Goal: Transaction & Acquisition: Purchase product/service

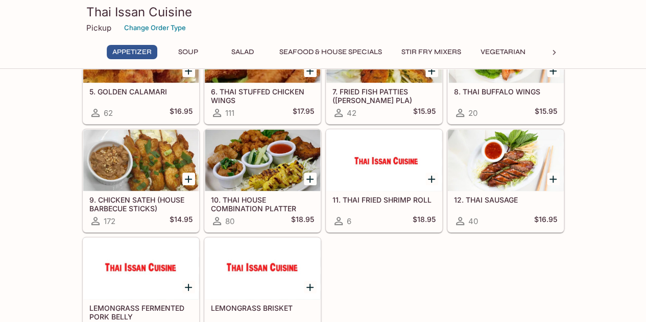
scroll to position [196, 0]
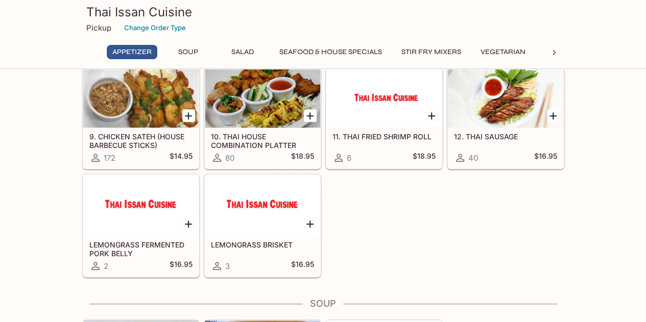
scroll to position [259, 0]
drag, startPoint x: 248, startPoint y: 168, endPoint x: 377, endPoint y: 222, distance: 139.2
click at [377, 222] on div "1. SPRING ROLLS (POR PIAH) 716 $12.95 2. THAI EGG ROLLS 71 $12.95 3. SUMMER ROL…" at bounding box center [321, 60] width 486 height 433
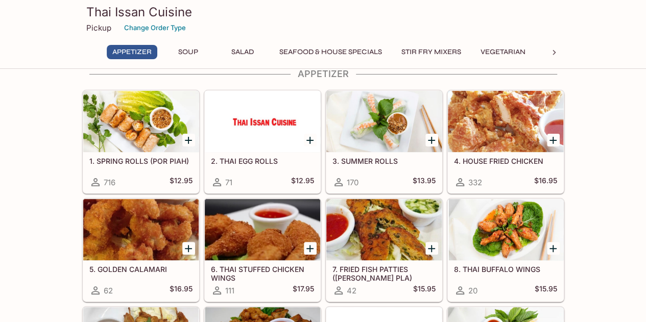
scroll to position [17, 0]
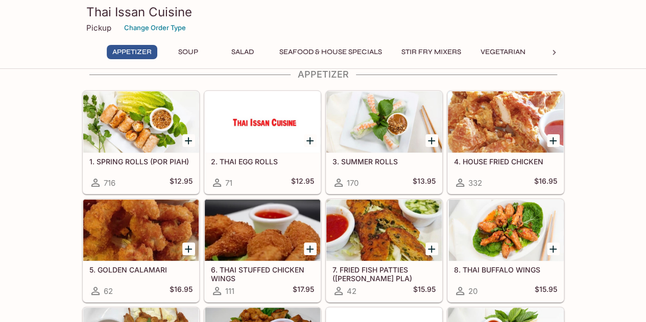
click at [190, 142] on icon "Add 1. SPRING ROLLS (POR PIAH)" at bounding box center [188, 141] width 12 height 12
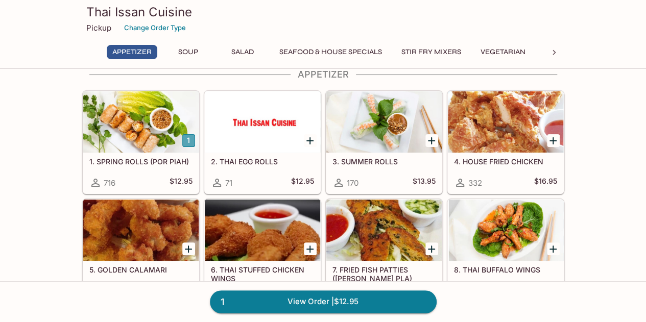
click at [190, 142] on button "1" at bounding box center [188, 140] width 13 height 13
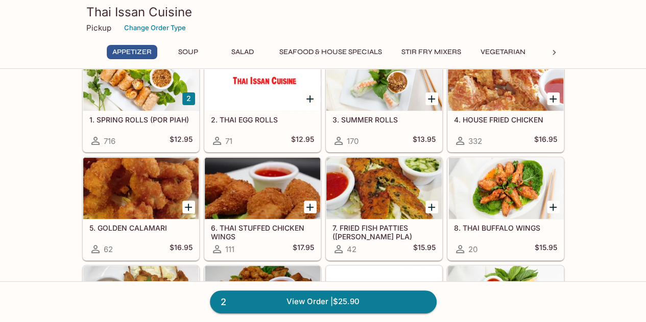
scroll to position [30, 0]
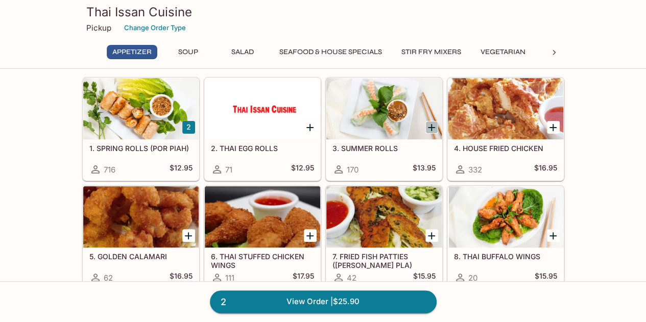
click at [431, 125] on icon "Add 3. SUMMER ROLLS" at bounding box center [431, 127] width 7 height 7
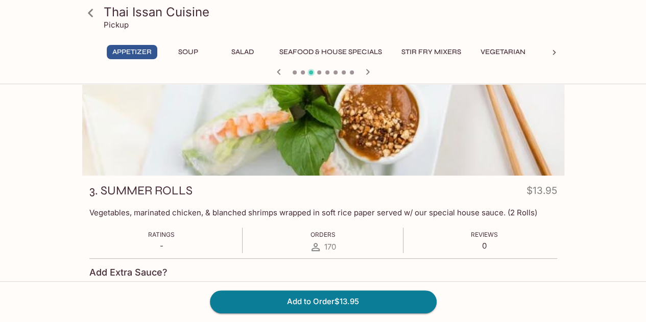
scroll to position [36, 0]
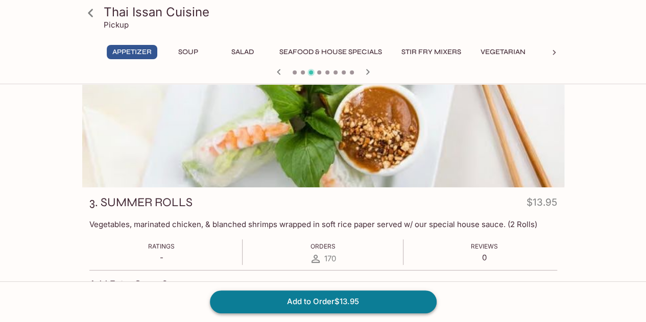
click at [319, 308] on button "Add to Order $13.95" at bounding box center [323, 302] width 227 height 22
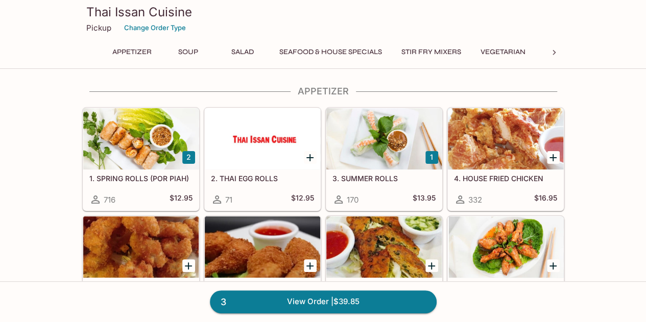
click at [431, 156] on button "1" at bounding box center [432, 157] width 13 height 13
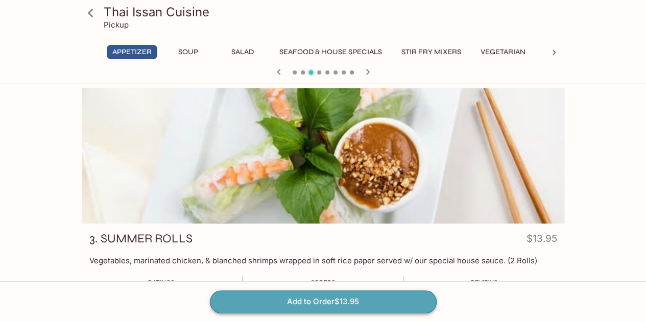
click at [345, 300] on button "Add to Order $13.95" at bounding box center [323, 302] width 227 height 22
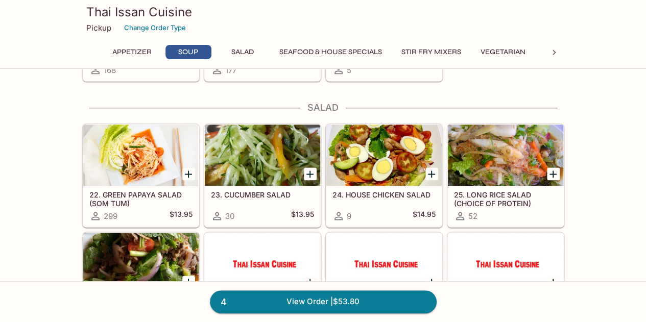
scroll to position [601, 0]
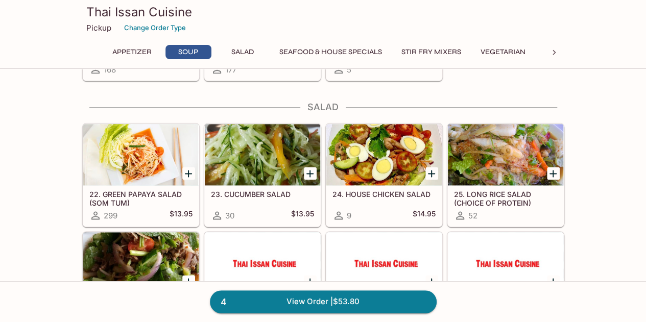
click at [311, 168] on icon "Add 23. CUCUMBER SALAD" at bounding box center [310, 174] width 12 height 12
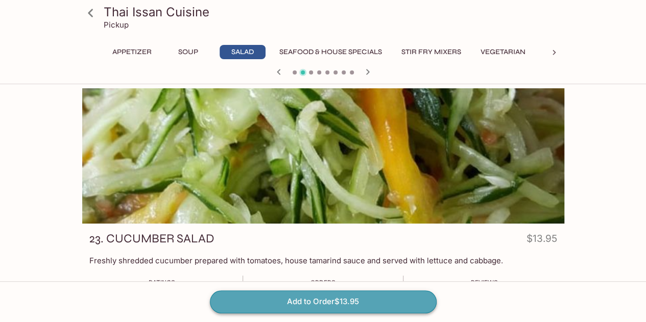
click at [281, 304] on button "Add to Order $13.95" at bounding box center [323, 302] width 227 height 22
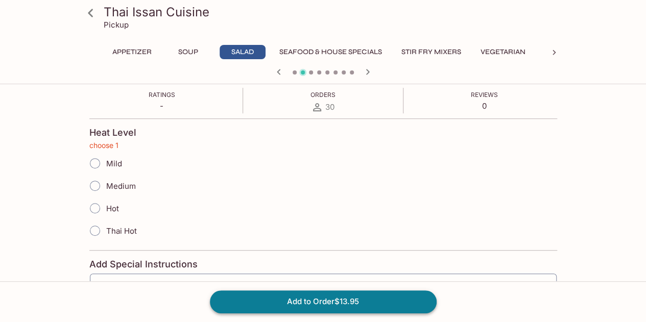
scroll to position [194, 0]
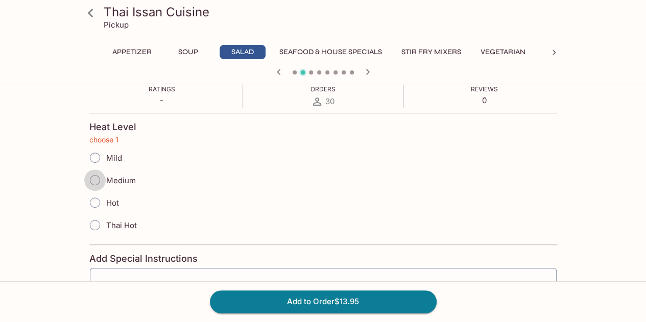
click at [92, 181] on input "Medium" at bounding box center [94, 180] width 21 height 21
radio input "true"
click at [290, 303] on button "Add to Order $13.95" at bounding box center [323, 302] width 227 height 22
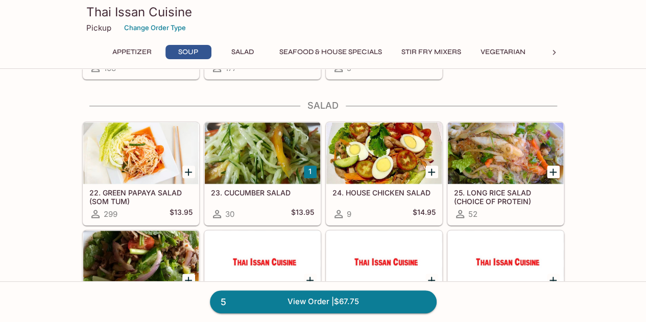
scroll to position [603, 0]
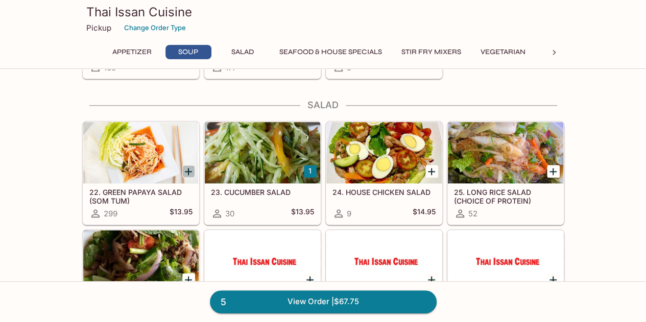
click at [188, 168] on icon "Add 22. GREEN PAPAYA SALAD (SOM TUM)" at bounding box center [188, 171] width 7 height 7
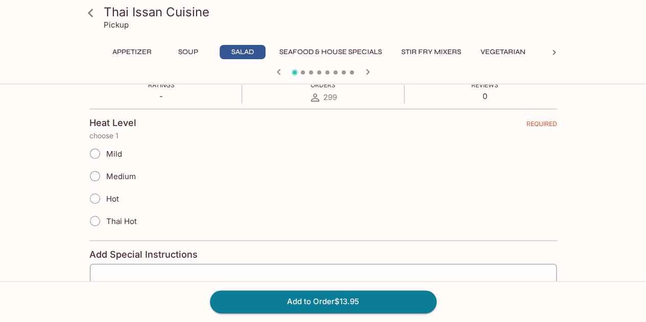
scroll to position [208, 0]
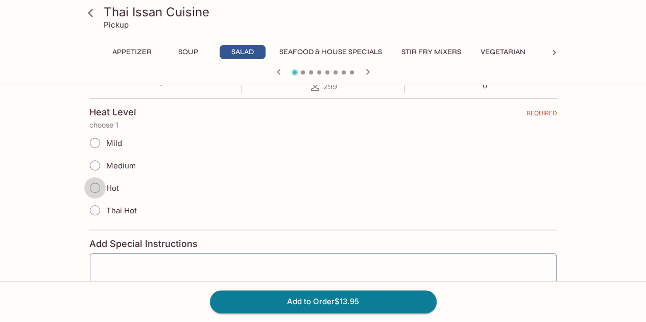
click at [91, 188] on input "Hot" at bounding box center [94, 187] width 21 height 21
radio input "true"
click at [96, 161] on input "Medium" at bounding box center [94, 165] width 21 height 21
radio input "true"
click at [305, 301] on button "Add to Order $13.95" at bounding box center [323, 302] width 227 height 22
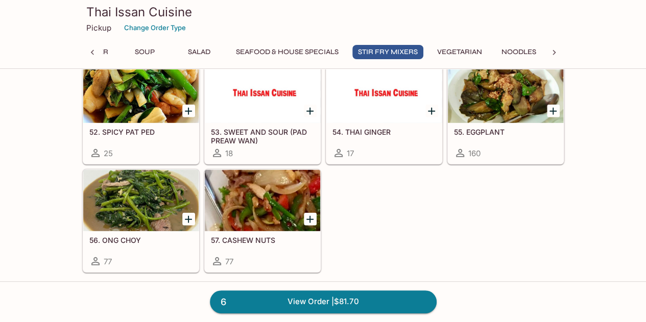
scroll to position [1384, 0]
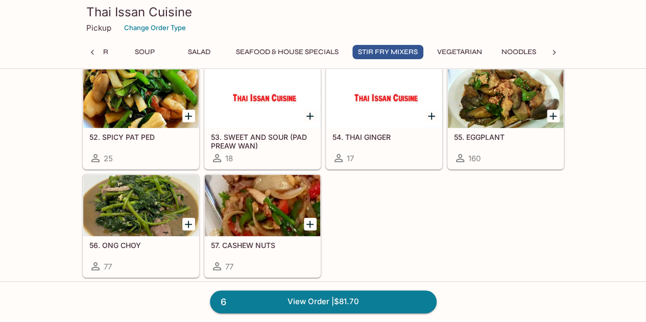
click at [314, 219] on icon "Add 57. CASHEW NUTS" at bounding box center [310, 225] width 12 height 12
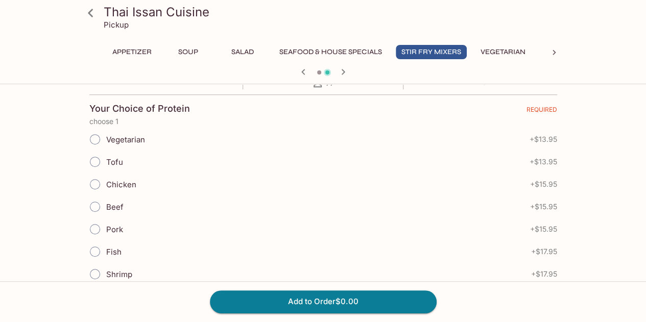
scroll to position [213, 0]
click at [93, 138] on input "Vegetarian" at bounding box center [98, 138] width 21 height 21
click at [93, 138] on input "Vegetarian" at bounding box center [94, 138] width 21 height 21
radio input "true"
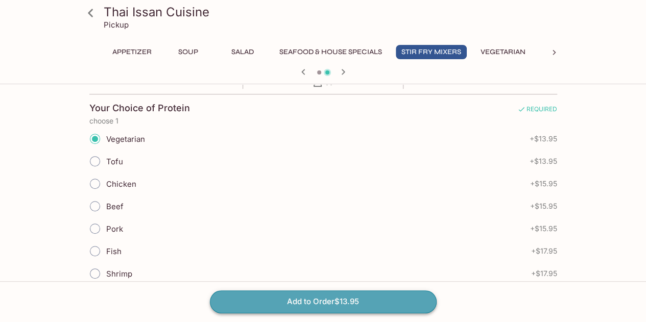
click at [325, 302] on button "Add to Order $13.95" at bounding box center [323, 302] width 227 height 22
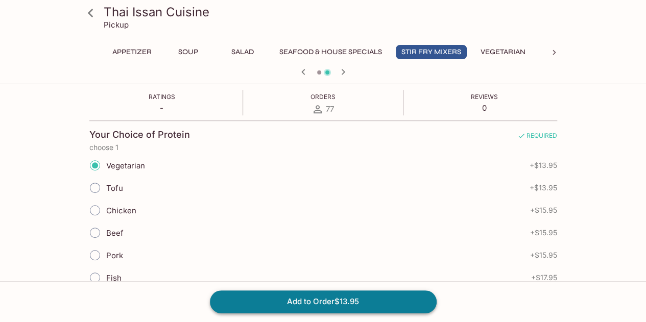
scroll to position [182, 0]
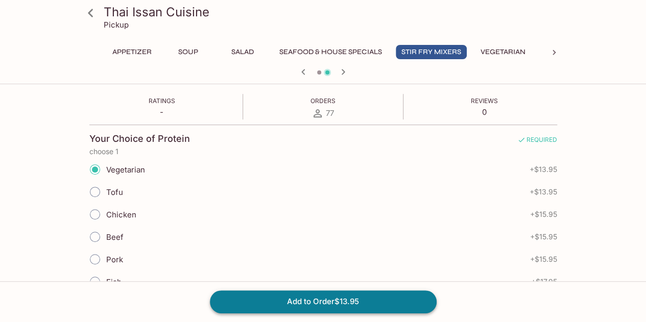
click at [325, 302] on button "Add to Order $13.95" at bounding box center [323, 302] width 227 height 22
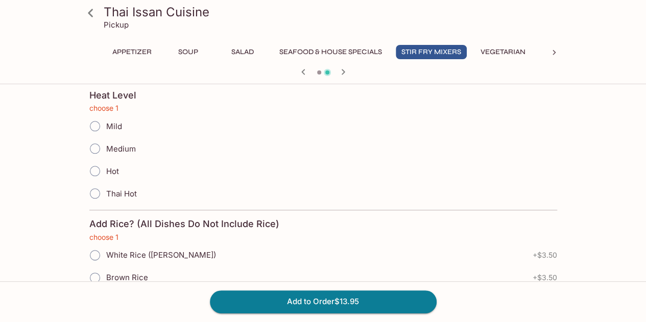
scroll to position [471, 0]
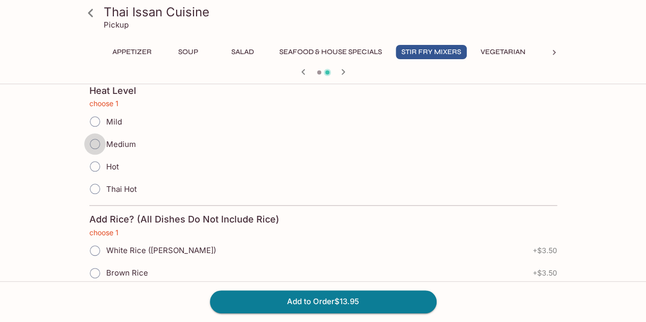
click at [96, 137] on input "Medium" at bounding box center [94, 143] width 21 height 21
radio input "true"
click at [93, 121] on input "Mild" at bounding box center [94, 121] width 21 height 21
radio input "true"
click at [91, 245] on input "White Rice (Jasmine)" at bounding box center [94, 250] width 21 height 21
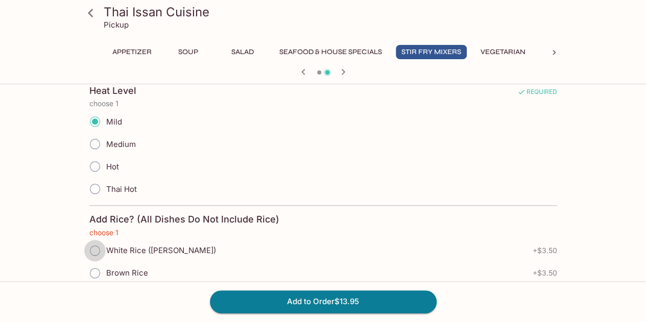
radio input "true"
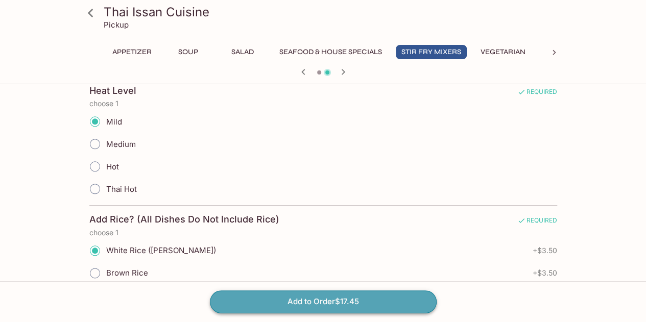
click at [329, 299] on button "Add to Order $17.45" at bounding box center [323, 302] width 227 height 22
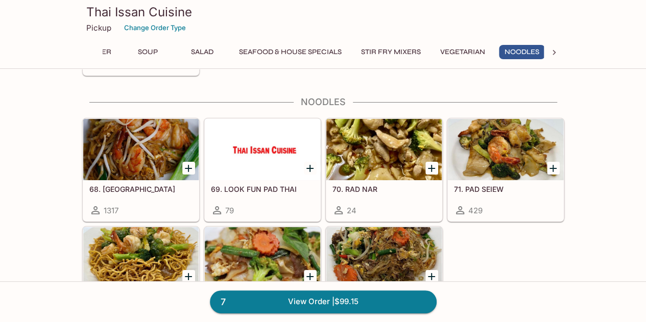
scroll to position [0, 43]
click at [190, 165] on icon "Add 68. PAD THAI" at bounding box center [188, 168] width 7 height 7
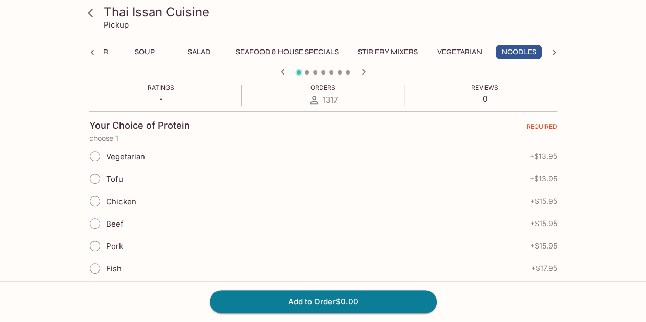
scroll to position [196, 0]
click at [92, 200] on input "Chicken" at bounding box center [94, 200] width 21 height 21
radio input "true"
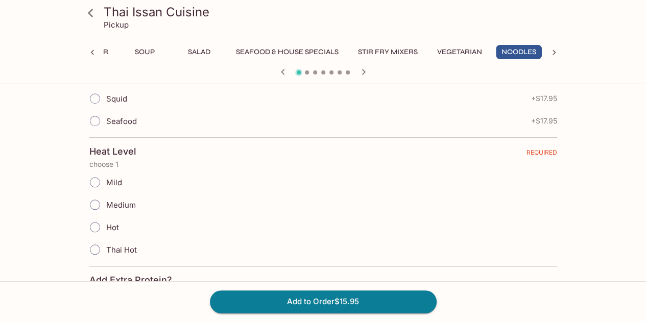
scroll to position [411, 0]
click at [93, 202] on input "Medium" at bounding box center [94, 204] width 21 height 21
radio input "true"
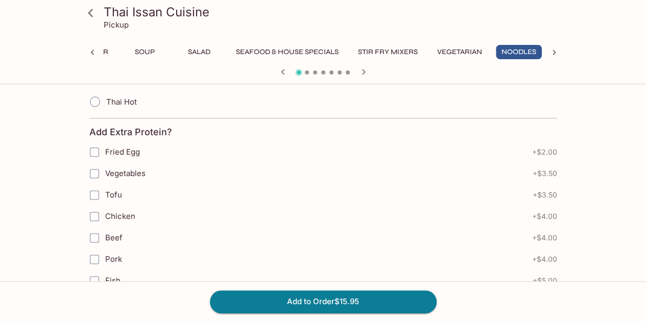
scroll to position [559, 0]
click at [93, 208] on input "Chicken" at bounding box center [94, 216] width 20 height 20
checkbox input "true"
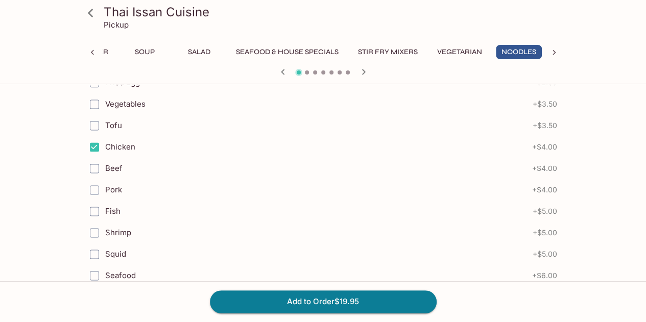
scroll to position [628, 0]
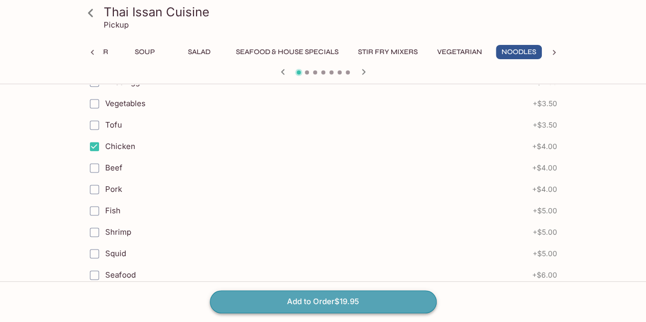
click at [319, 307] on button "Add to Order $19.95" at bounding box center [323, 302] width 227 height 22
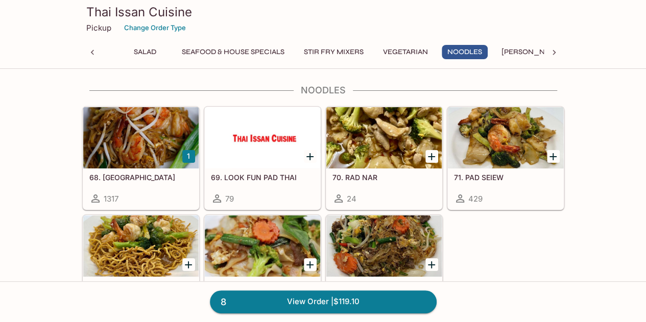
scroll to position [1852, 0]
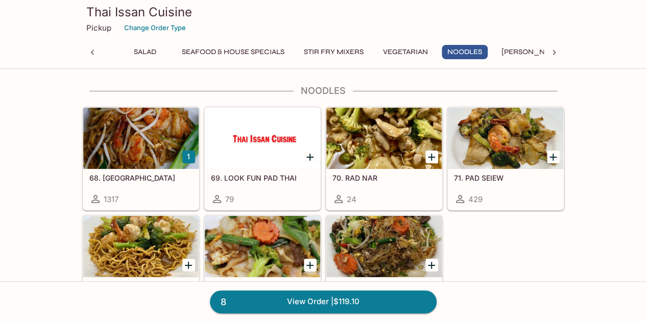
click at [551, 151] on icon "Add 71. PAD SEIEW" at bounding box center [553, 157] width 12 height 12
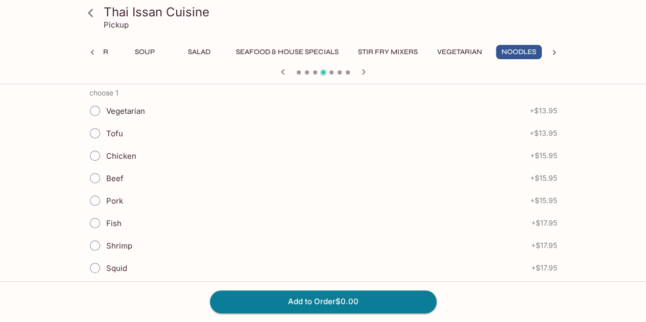
scroll to position [241, 0]
click at [93, 154] on input "Chicken" at bounding box center [94, 155] width 21 height 21
radio input "true"
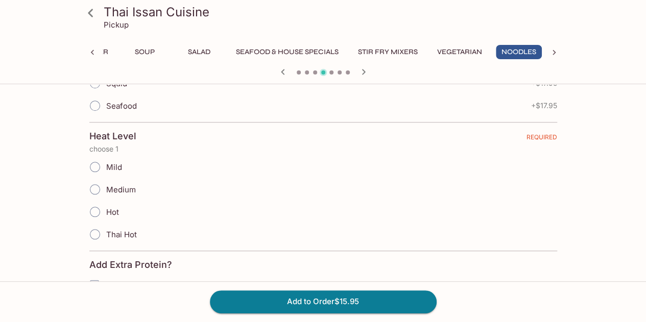
scroll to position [427, 0]
click at [93, 209] on input "Hot" at bounding box center [94, 210] width 21 height 21
radio input "true"
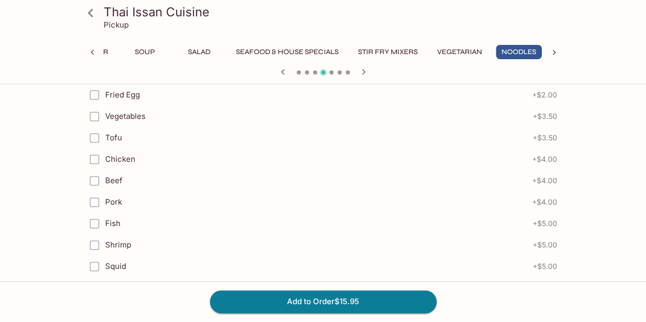
scroll to position [615, 0]
click at [310, 305] on button "Add to Order $15.95" at bounding box center [323, 302] width 227 height 22
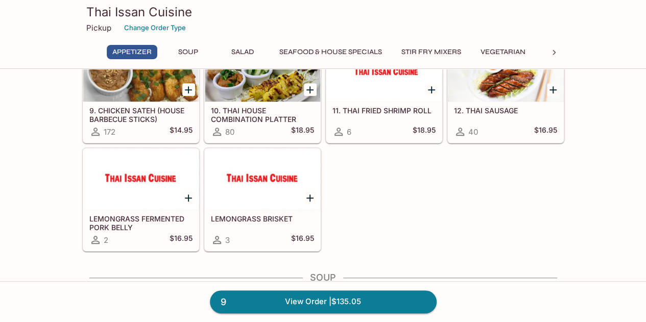
scroll to position [286, 0]
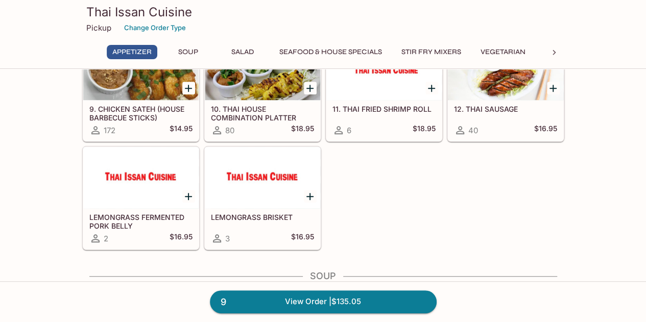
click at [556, 51] on icon at bounding box center [554, 53] width 10 height 10
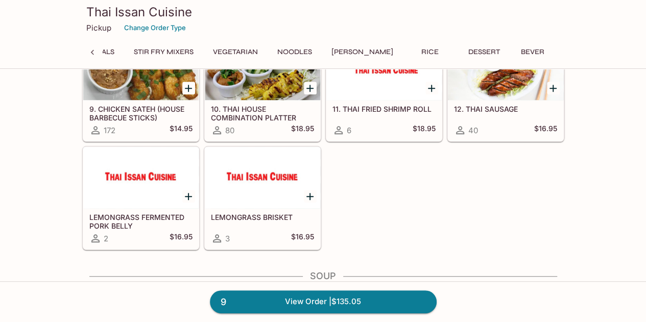
click at [358, 51] on button "[PERSON_NAME]" at bounding box center [362, 52] width 73 height 14
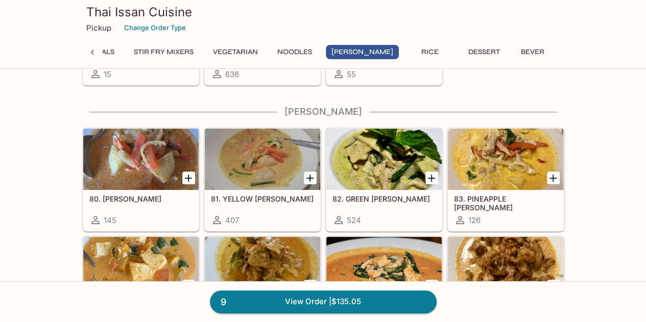
scroll to position [2093, 0]
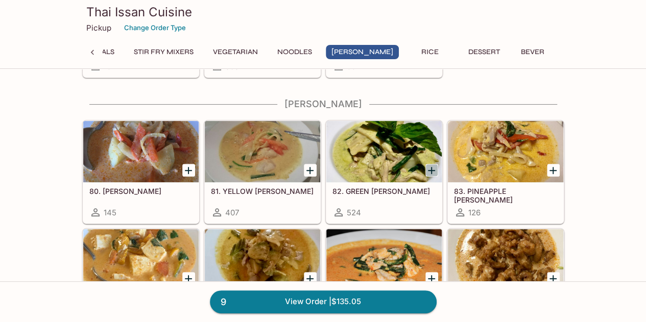
click at [430, 165] on icon "Add 82. GREEN CURRY" at bounding box center [432, 171] width 12 height 12
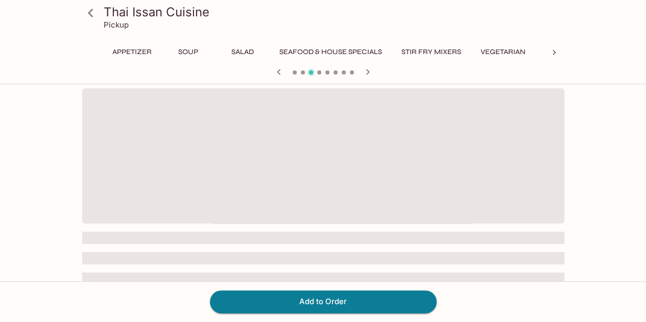
scroll to position [0, 98]
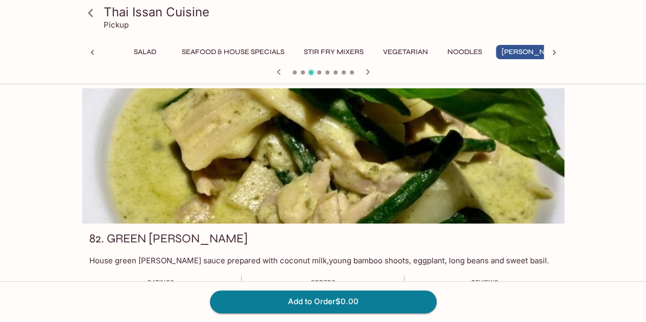
click at [434, 90] on div at bounding box center [323, 155] width 482 height 135
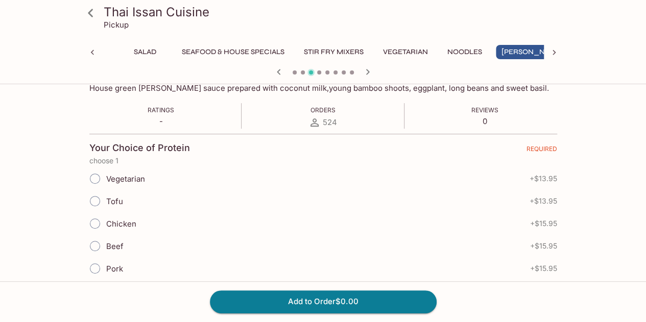
scroll to position [173, 0]
click at [93, 226] on input "Chicken" at bounding box center [94, 223] width 21 height 21
radio input "true"
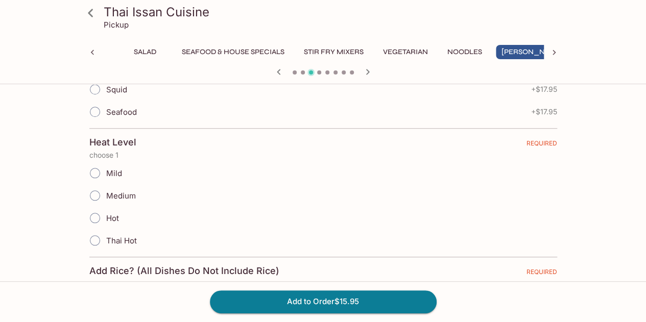
scroll to position [420, 0]
click at [97, 192] on input "Medium" at bounding box center [94, 194] width 21 height 21
radio input "true"
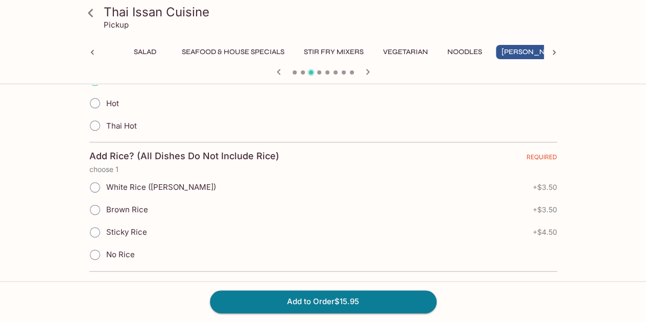
scroll to position [535, 0]
click at [95, 225] on input "Sticky Rice" at bounding box center [94, 231] width 21 height 21
radio input "true"
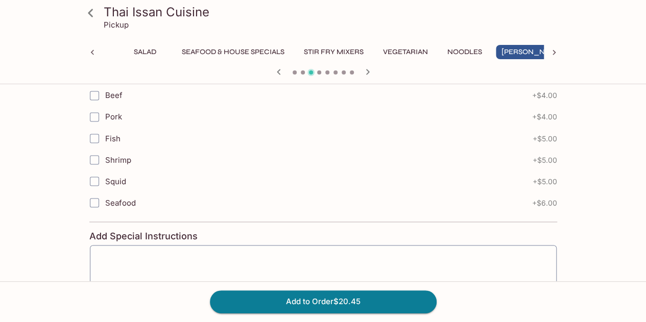
scroll to position [830, 0]
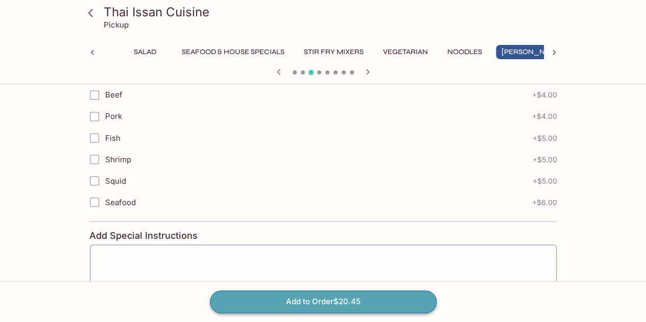
click at [308, 303] on button "Add to Order $20.45" at bounding box center [323, 302] width 227 height 22
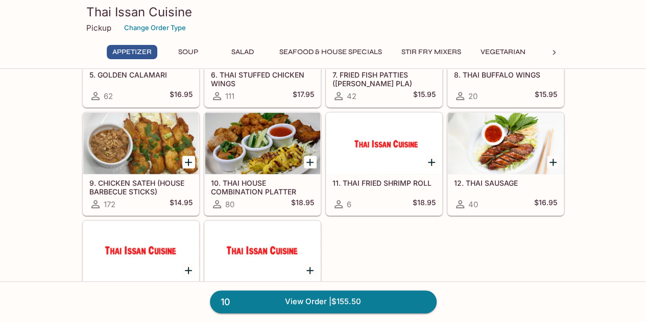
scroll to position [213, 0]
click at [553, 54] on icon at bounding box center [554, 52] width 3 height 5
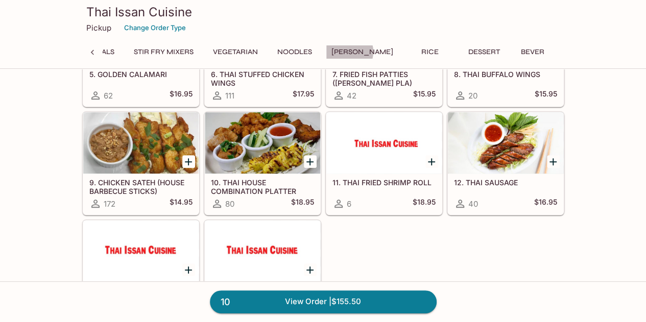
click at [348, 52] on button "[PERSON_NAME]" at bounding box center [362, 52] width 73 height 14
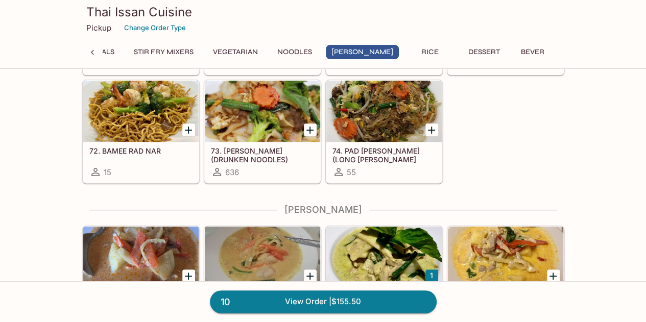
scroll to position [2093, 0]
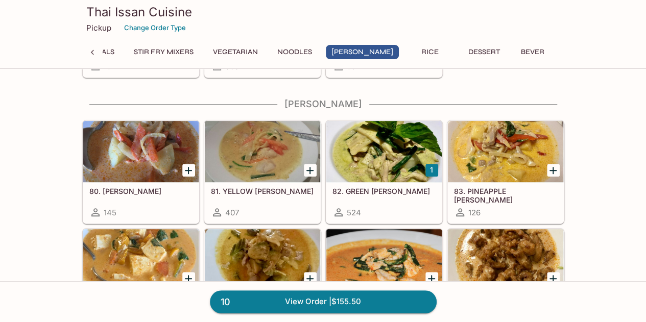
click at [429, 164] on button "1" at bounding box center [432, 170] width 13 height 13
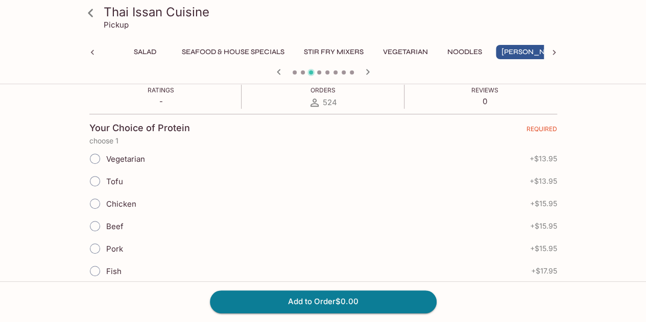
scroll to position [200, 0]
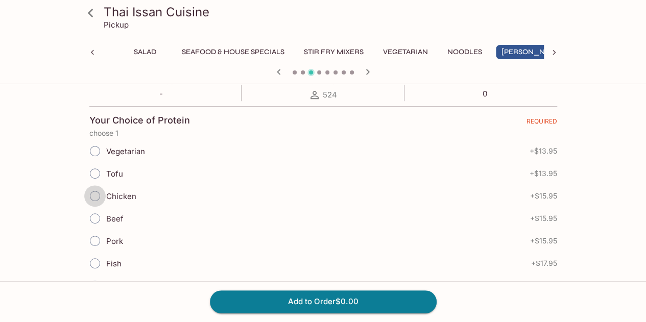
click at [93, 195] on input "Chicken" at bounding box center [94, 195] width 21 height 21
radio input "true"
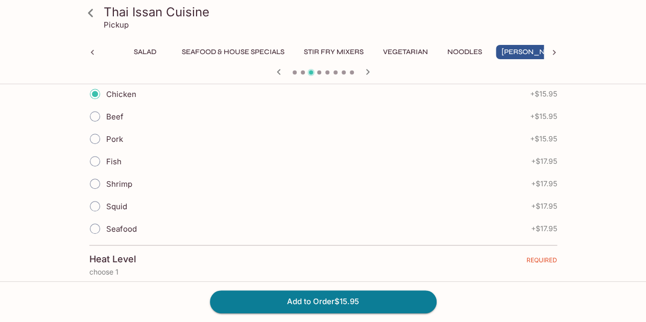
scroll to position [406, 0]
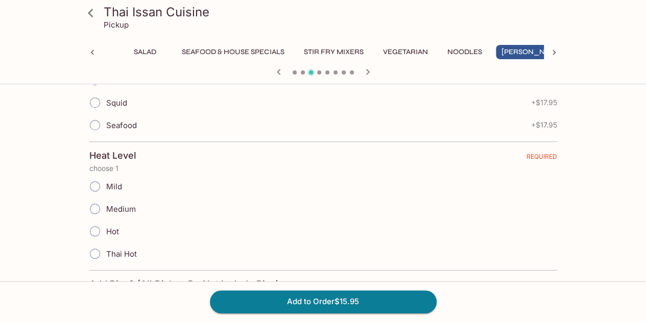
click at [95, 202] on input "Medium" at bounding box center [94, 208] width 21 height 21
radio input "true"
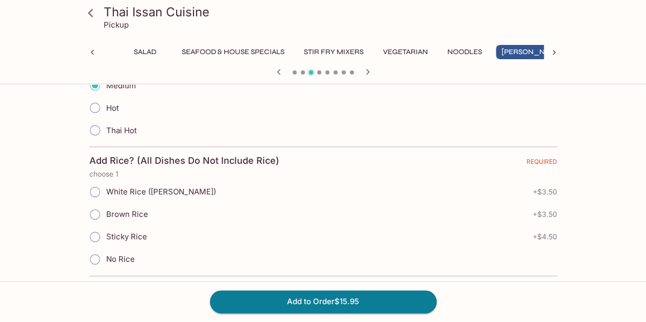
scroll to position [536, 0]
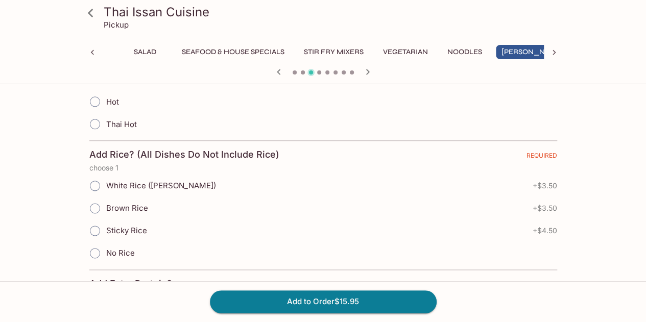
click at [95, 222] on input "Sticky Rice" at bounding box center [94, 230] width 21 height 21
radio input "true"
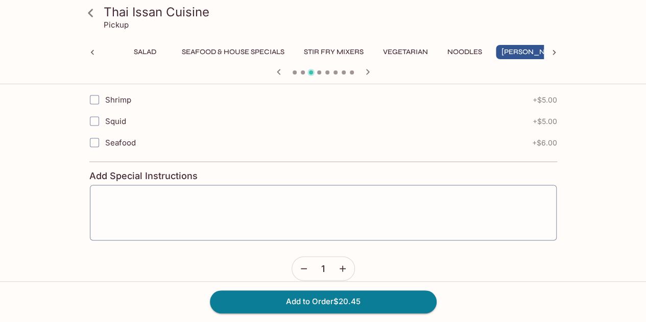
scroll to position [891, 0]
click at [310, 302] on button "Add to Order $20.45" at bounding box center [323, 302] width 227 height 22
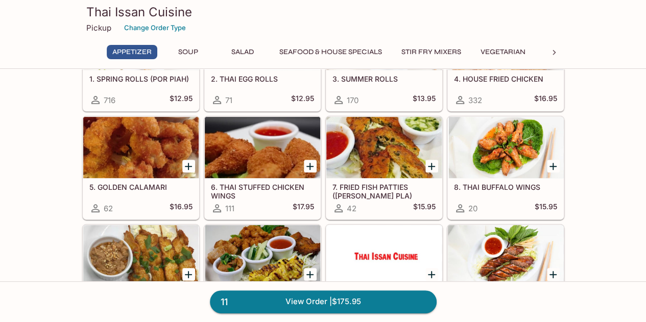
scroll to position [100, 0]
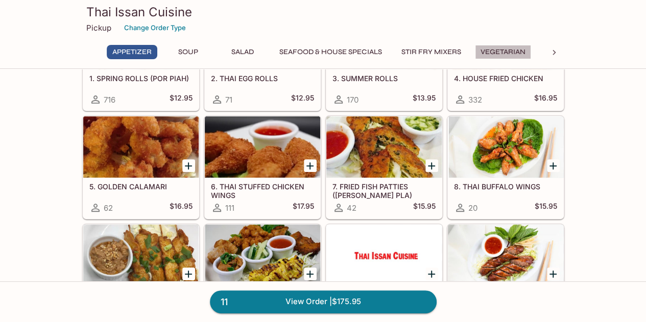
click at [507, 56] on button "Vegetarian" at bounding box center [503, 52] width 56 height 14
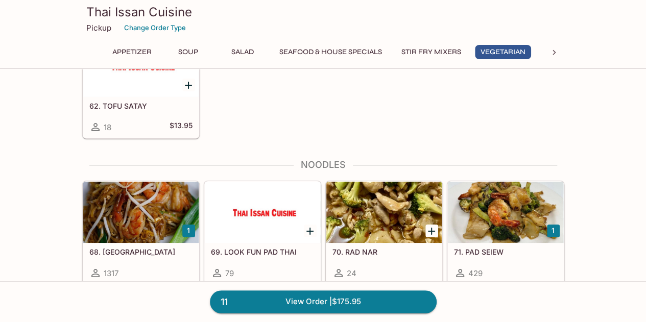
scroll to position [1778, 0]
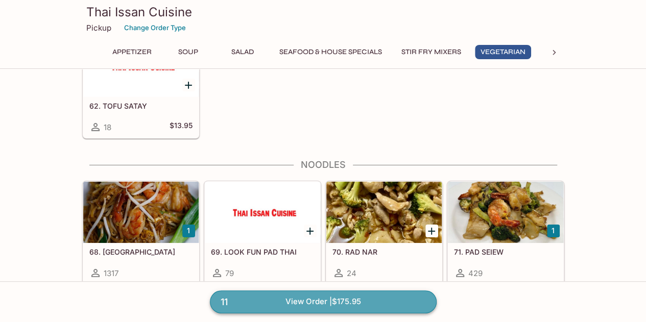
click at [303, 295] on link "11 View Order | $175.95" at bounding box center [323, 302] width 227 height 22
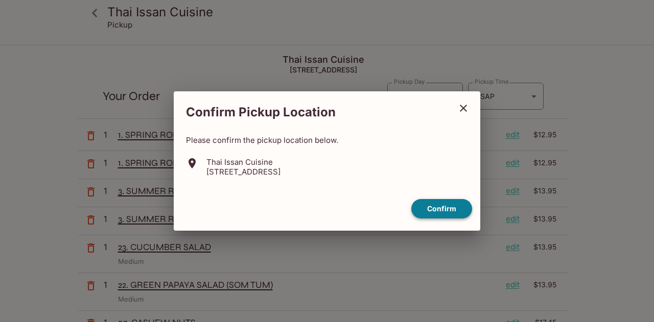
click at [438, 202] on button "Confirm" at bounding box center [441, 209] width 61 height 20
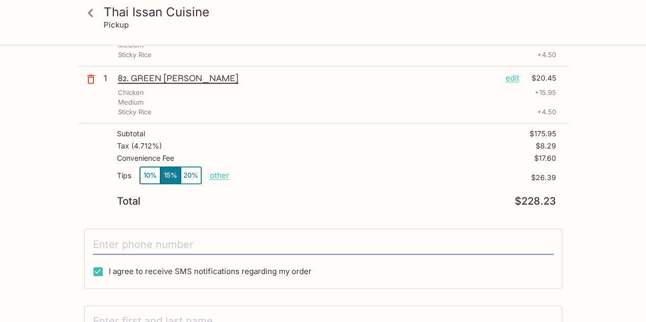
scroll to position [474, 0]
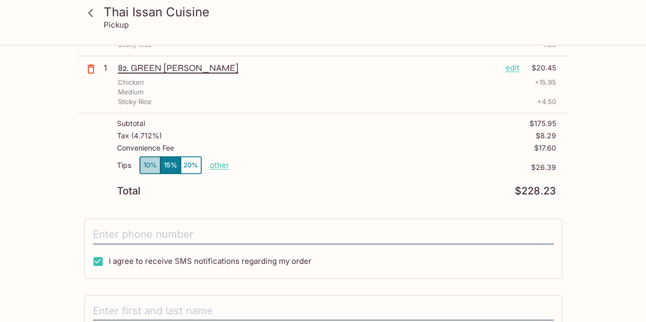
click at [147, 158] on button "10%" at bounding box center [150, 165] width 20 height 17
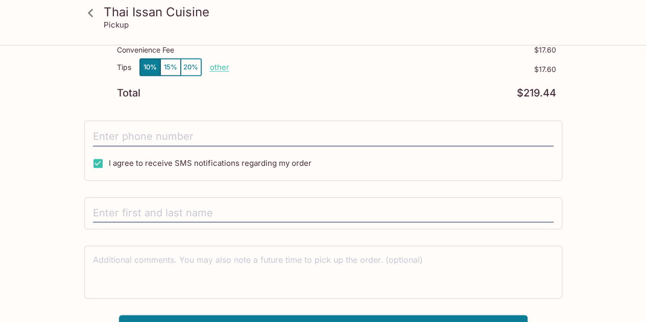
scroll to position [586, 0]
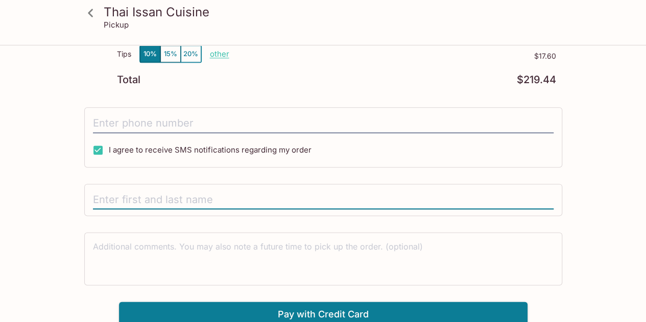
click at [144, 201] on input "text" at bounding box center [323, 200] width 461 height 19
type input "Shawn"
click at [303, 305] on button "Pay with Credit Card" at bounding box center [323, 315] width 409 height 26
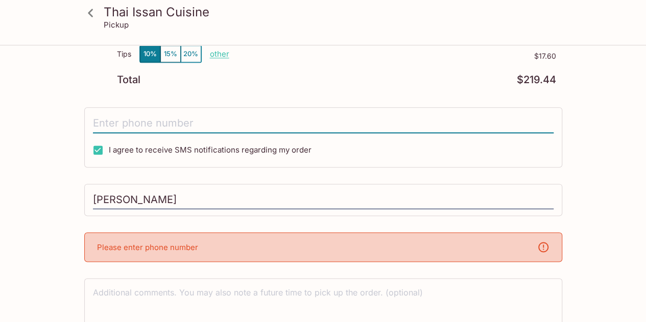
click at [167, 115] on input "tel" at bounding box center [323, 123] width 461 height 19
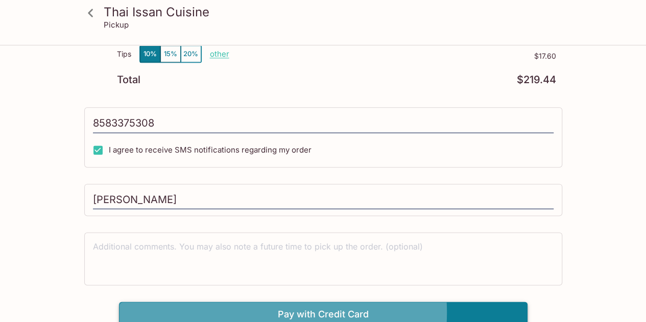
click at [290, 308] on button "Pay with Credit Card" at bounding box center [323, 315] width 409 height 26
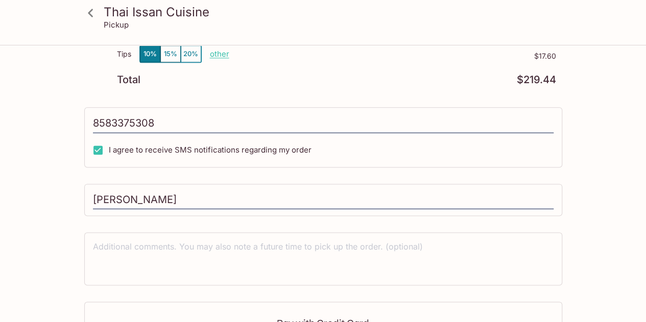
type input "(858) 337-5308"
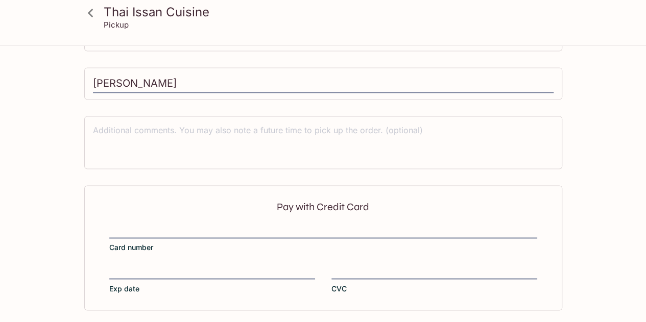
scroll to position [739, 0]
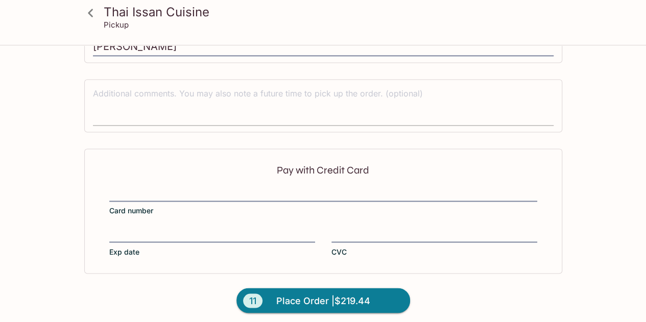
click at [105, 108] on textarea at bounding box center [323, 105] width 461 height 35
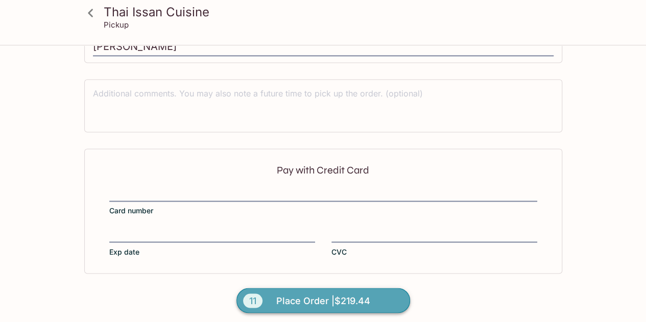
click at [274, 293] on button "11 Place Order | $219.44" at bounding box center [324, 301] width 174 height 26
